Goal: Information Seeking & Learning: Learn about a topic

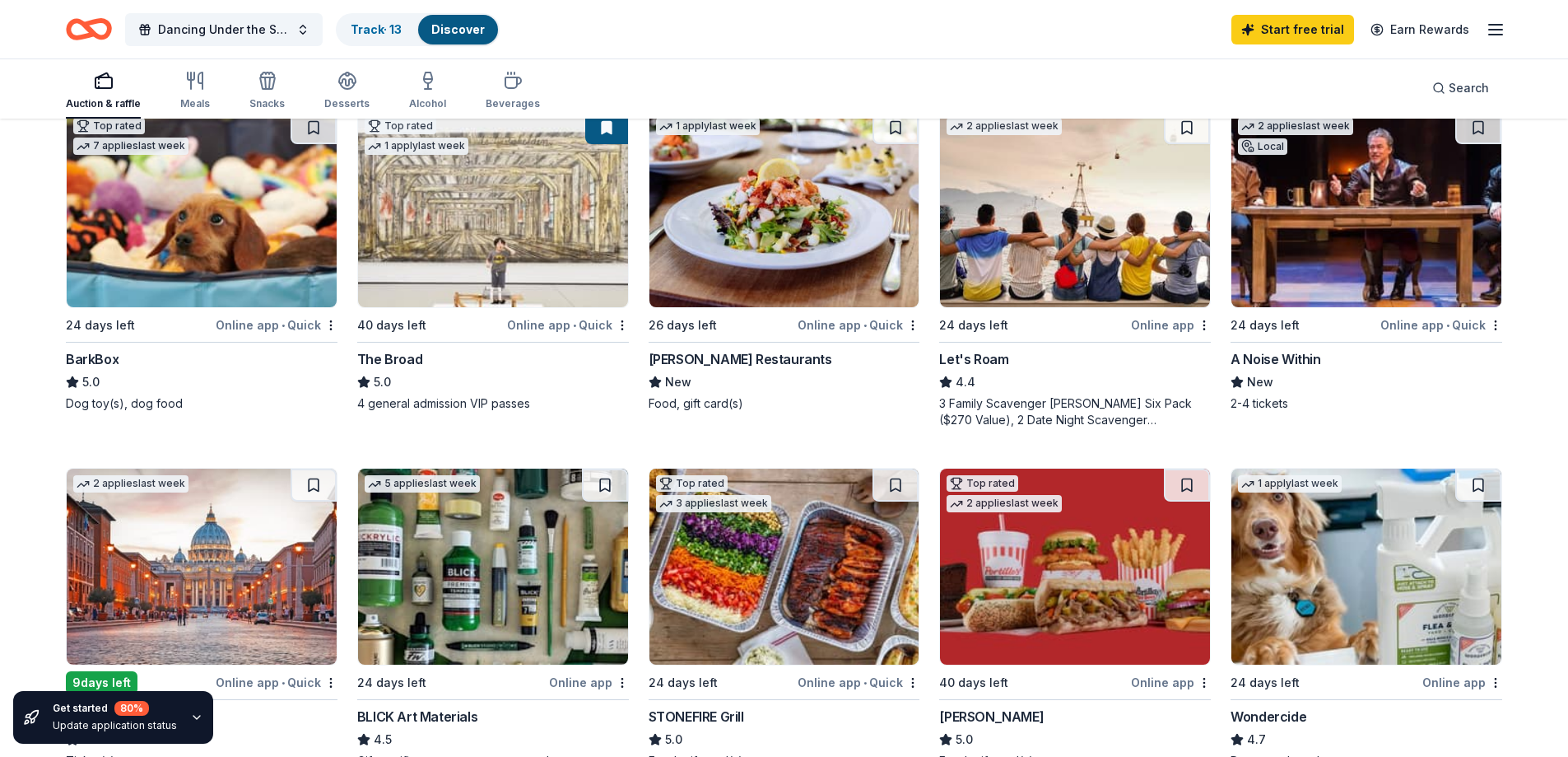
scroll to position [467, 0]
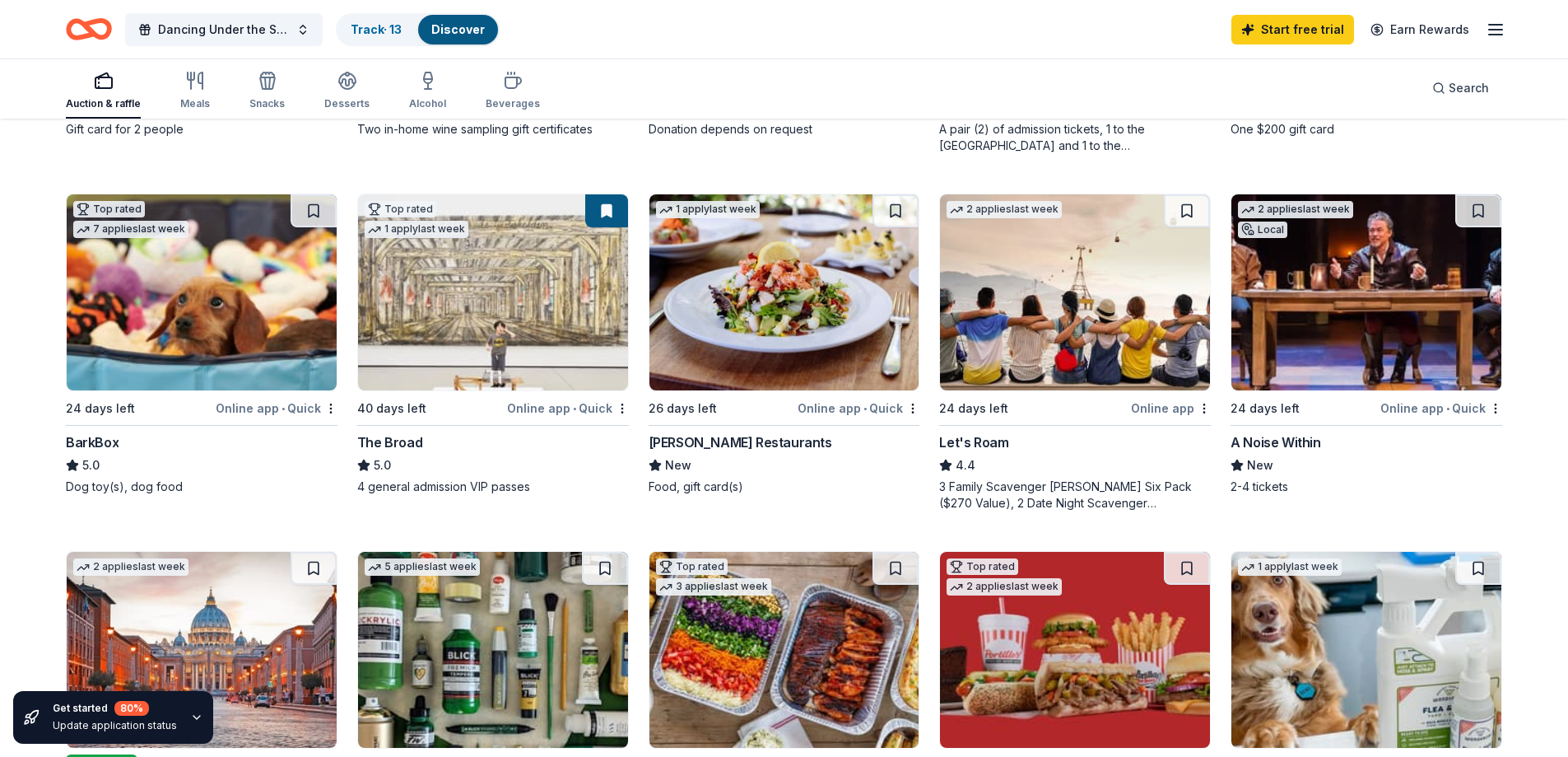
click at [622, 69] on div "Auction & raffle Meals Snacks Desserts Alcohol Beverages Search" at bounding box center [784, 88] width 1437 height 61
click at [192, 82] on icon "button" at bounding box center [194, 80] width 20 height 20
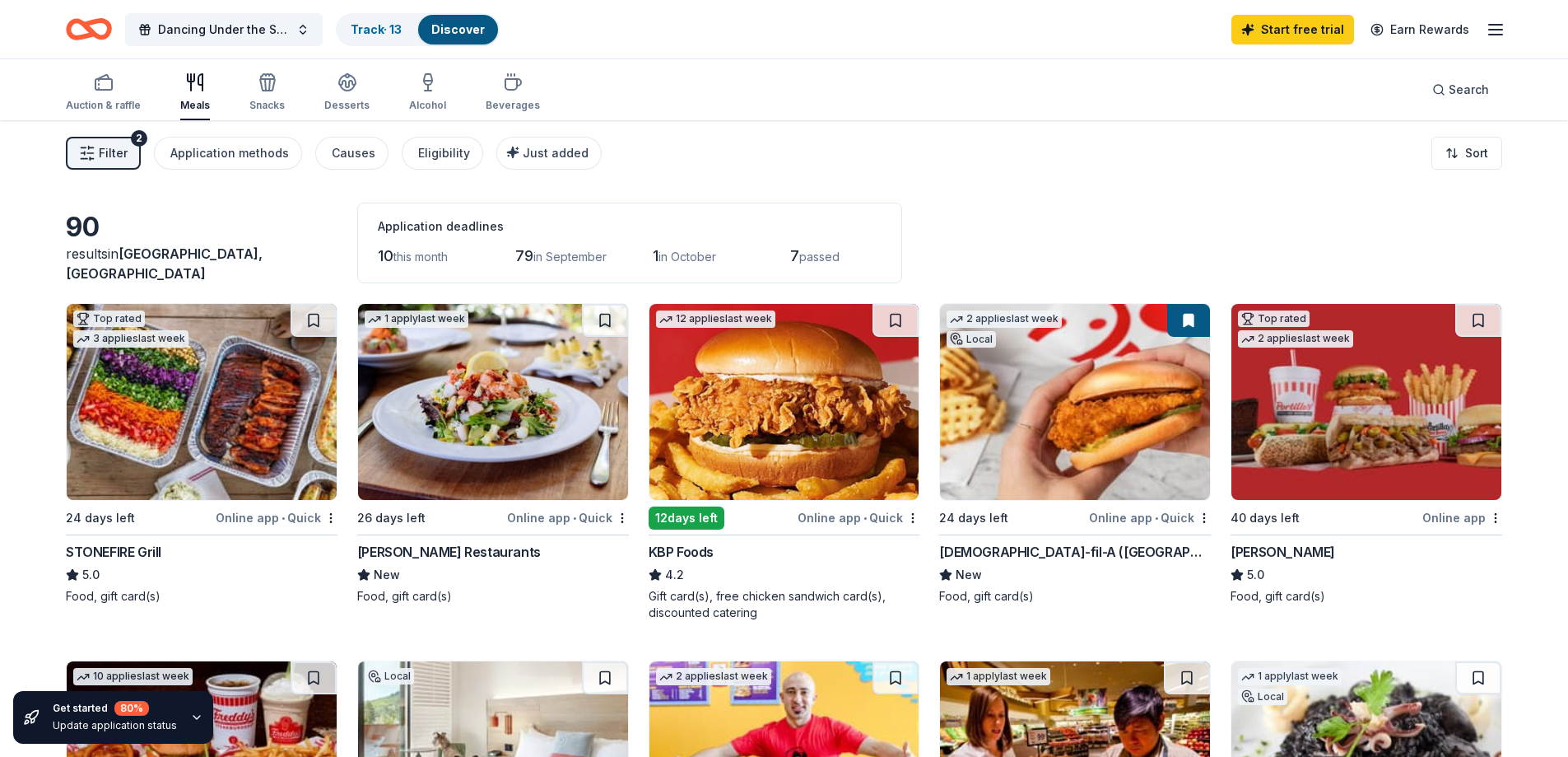
click at [612, 47] on div "Dancing Under the Starts Track · 13 Discover Start free trial Earn Rewards" at bounding box center [784, 30] width 1437 height 39
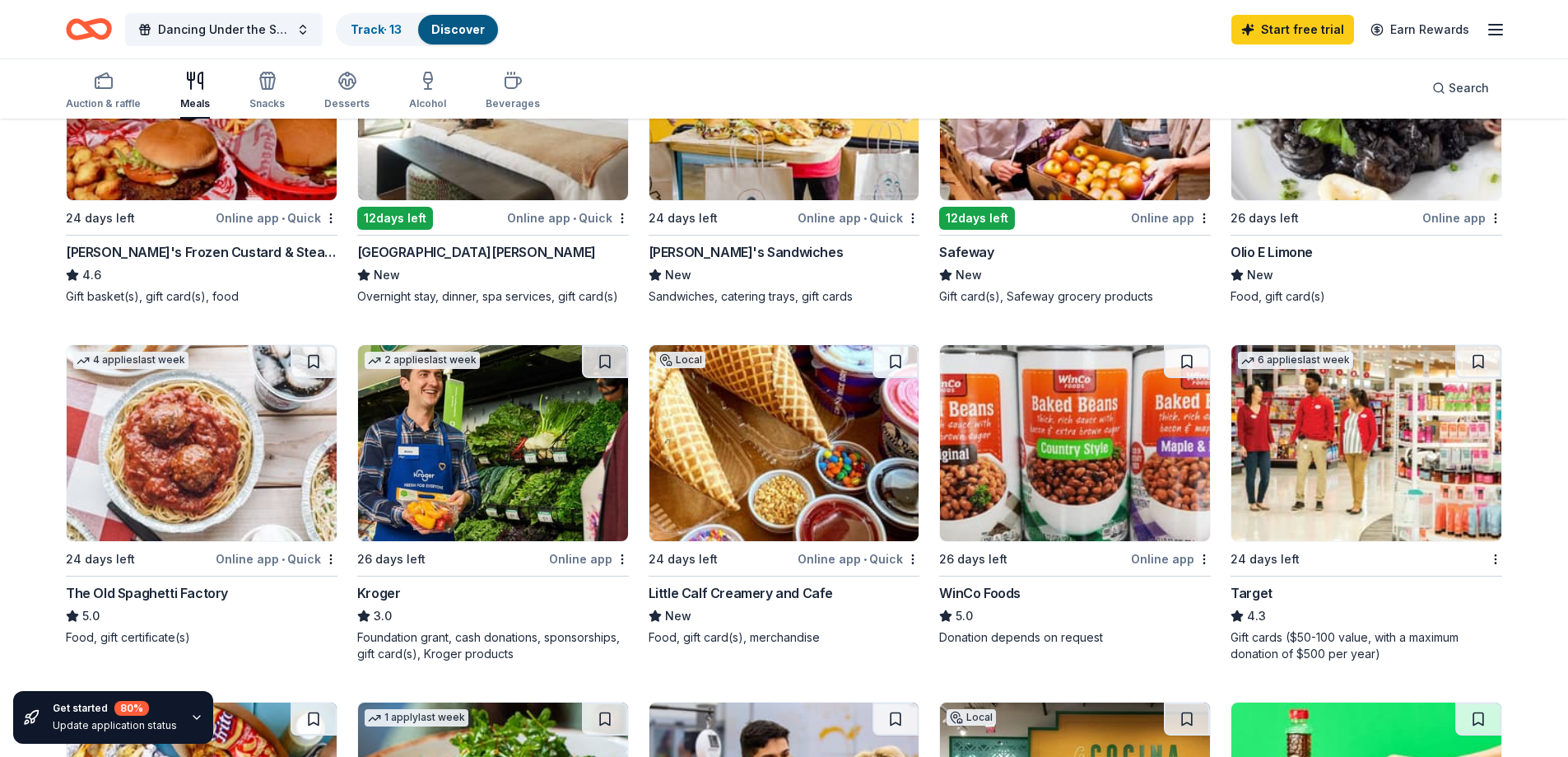
scroll to position [659, 0]
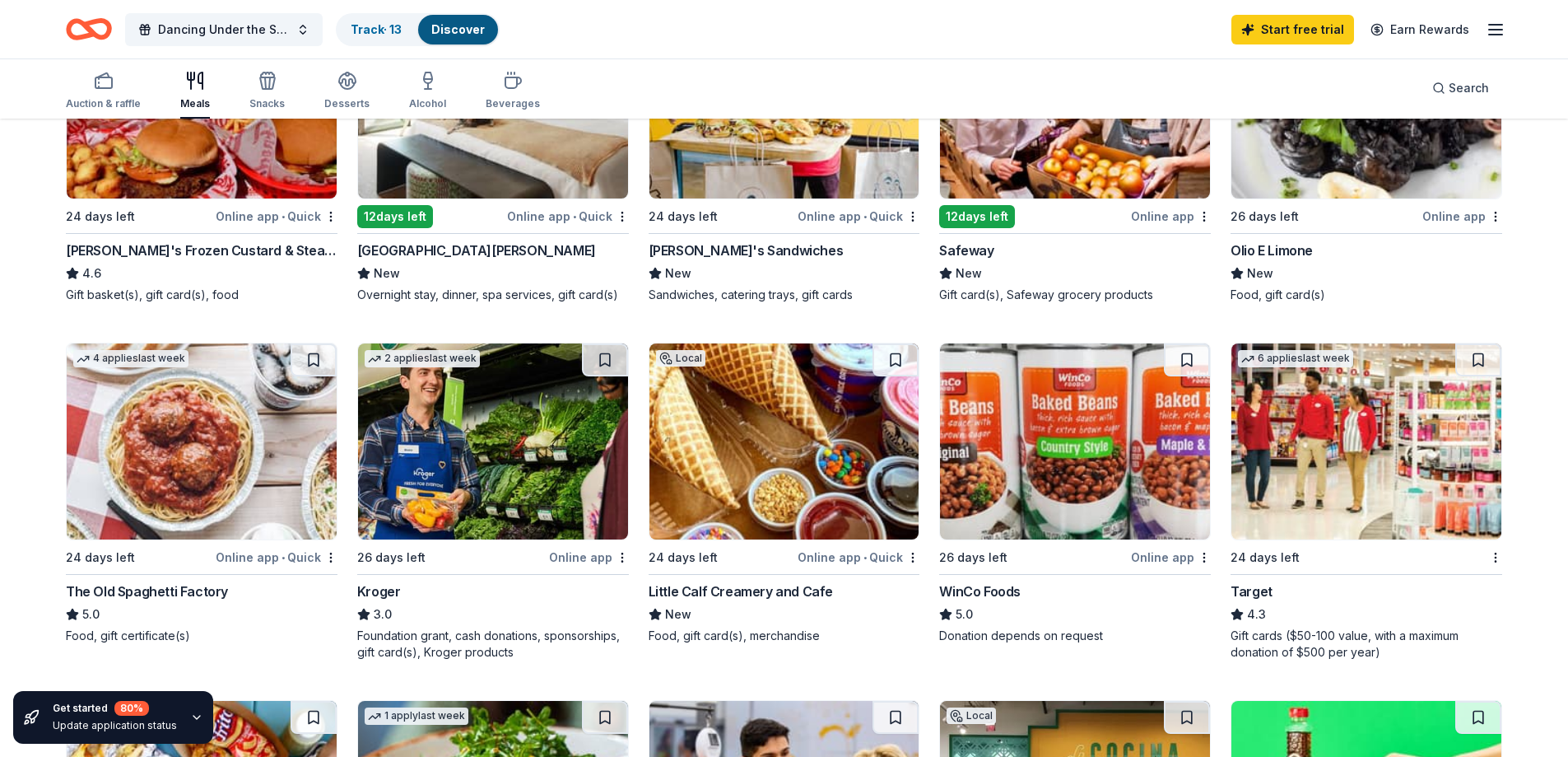
click at [1012, 146] on img at bounding box center [1075, 100] width 270 height 196
